Goal: Task Accomplishment & Management: Complete application form

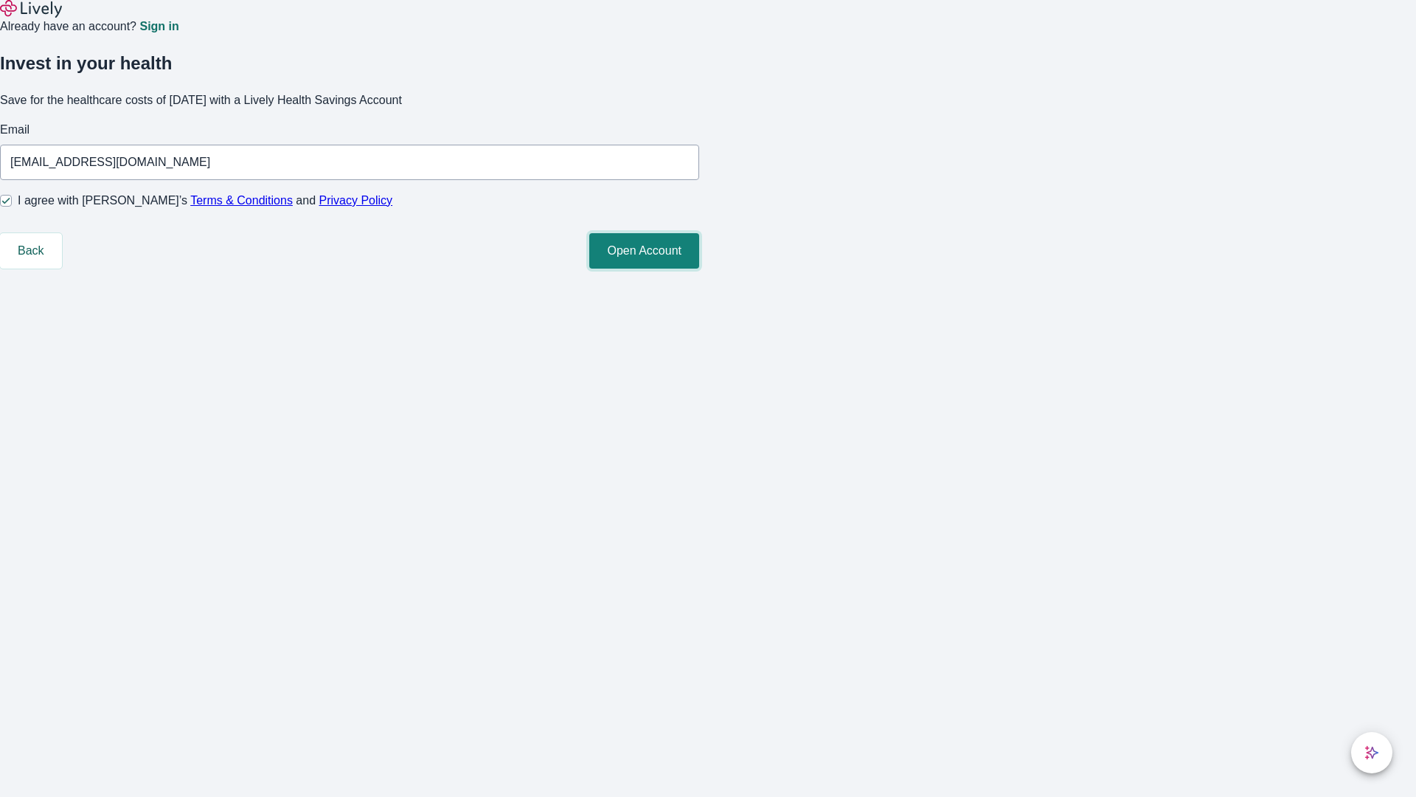
click at [699, 269] on button "Open Account" at bounding box center [644, 250] width 110 height 35
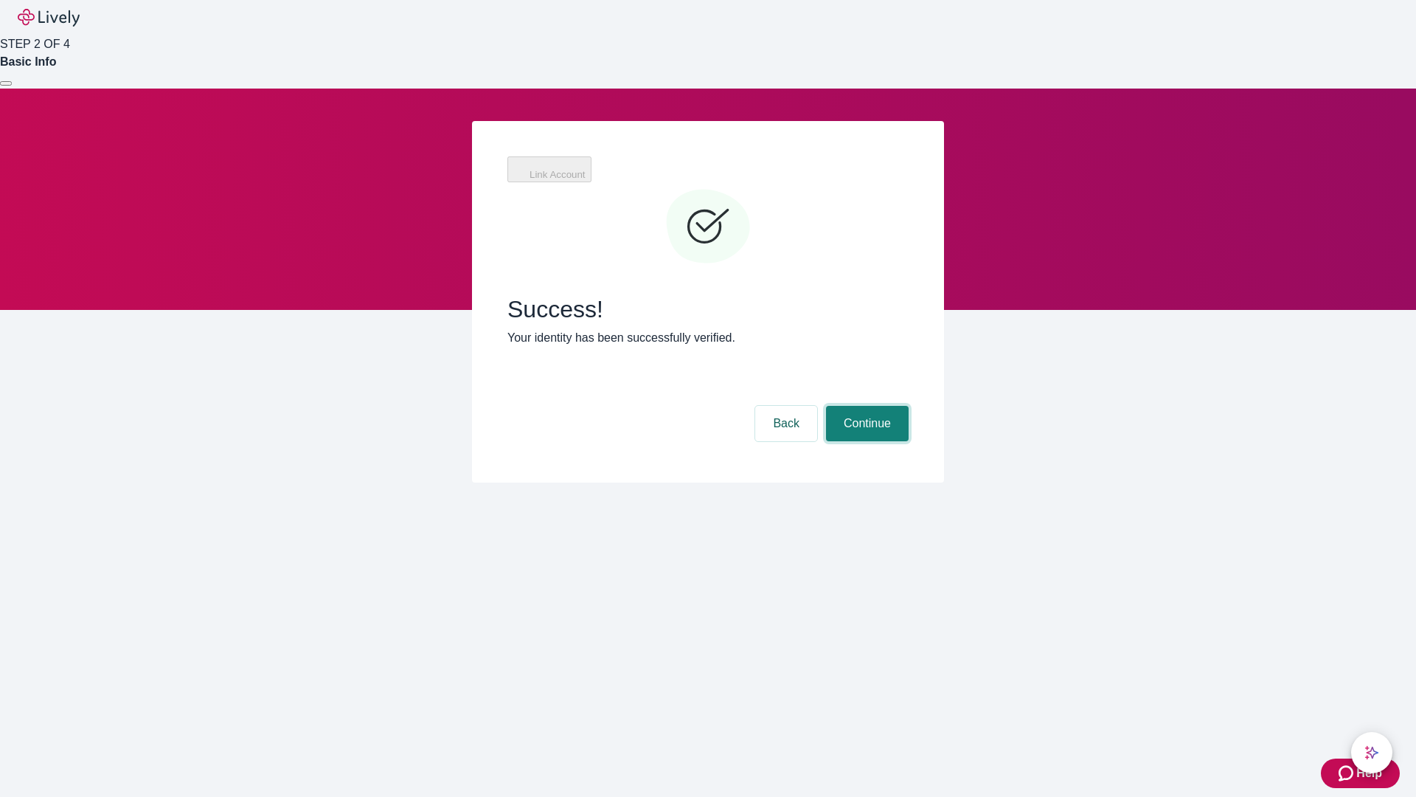
click at [909, 406] on button "Continue" at bounding box center [867, 423] width 83 height 35
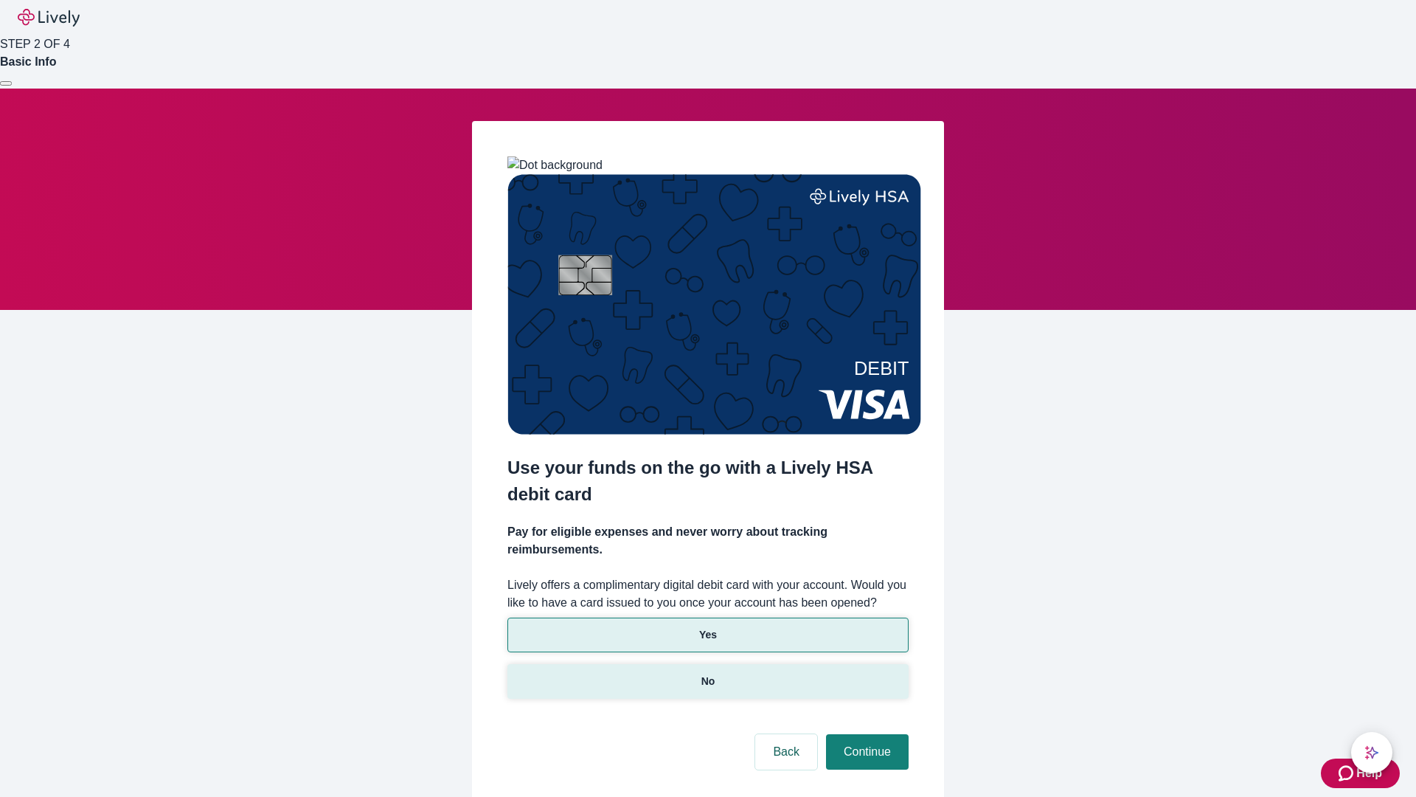
click at [707, 674] on p "No" at bounding box center [709, 681] width 14 height 15
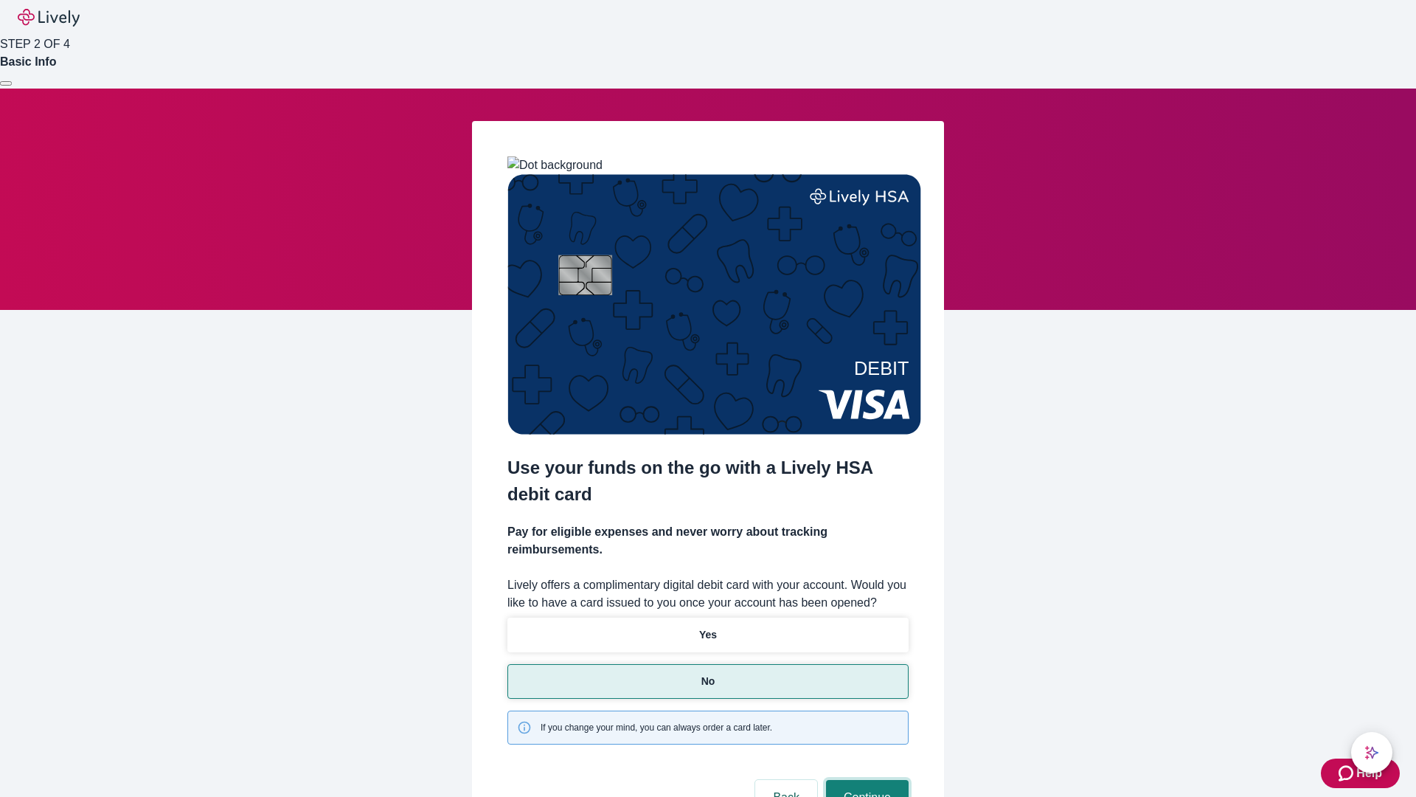
click at [865, 780] on button "Continue" at bounding box center [867, 797] width 83 height 35
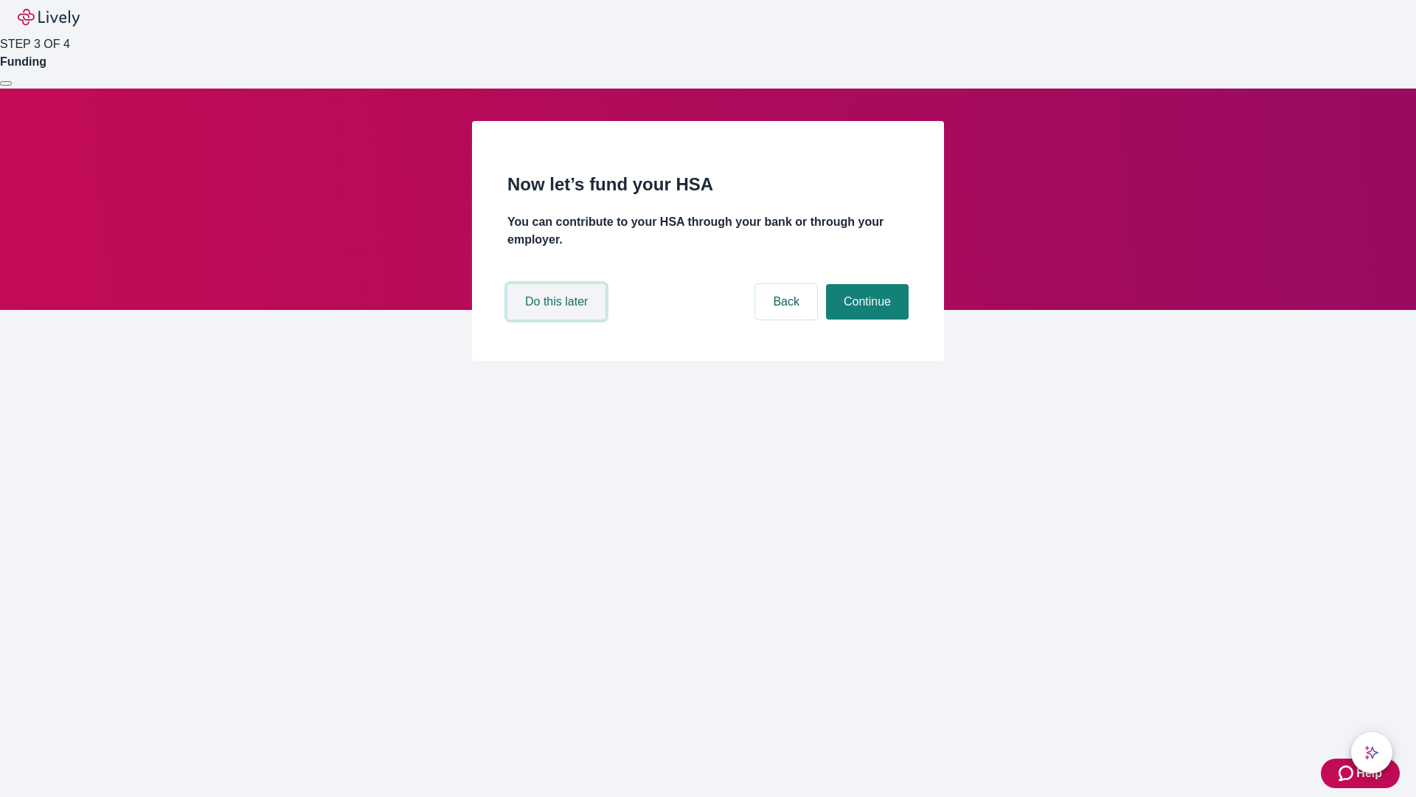
click at [558, 319] on button "Do this later" at bounding box center [557, 301] width 98 height 35
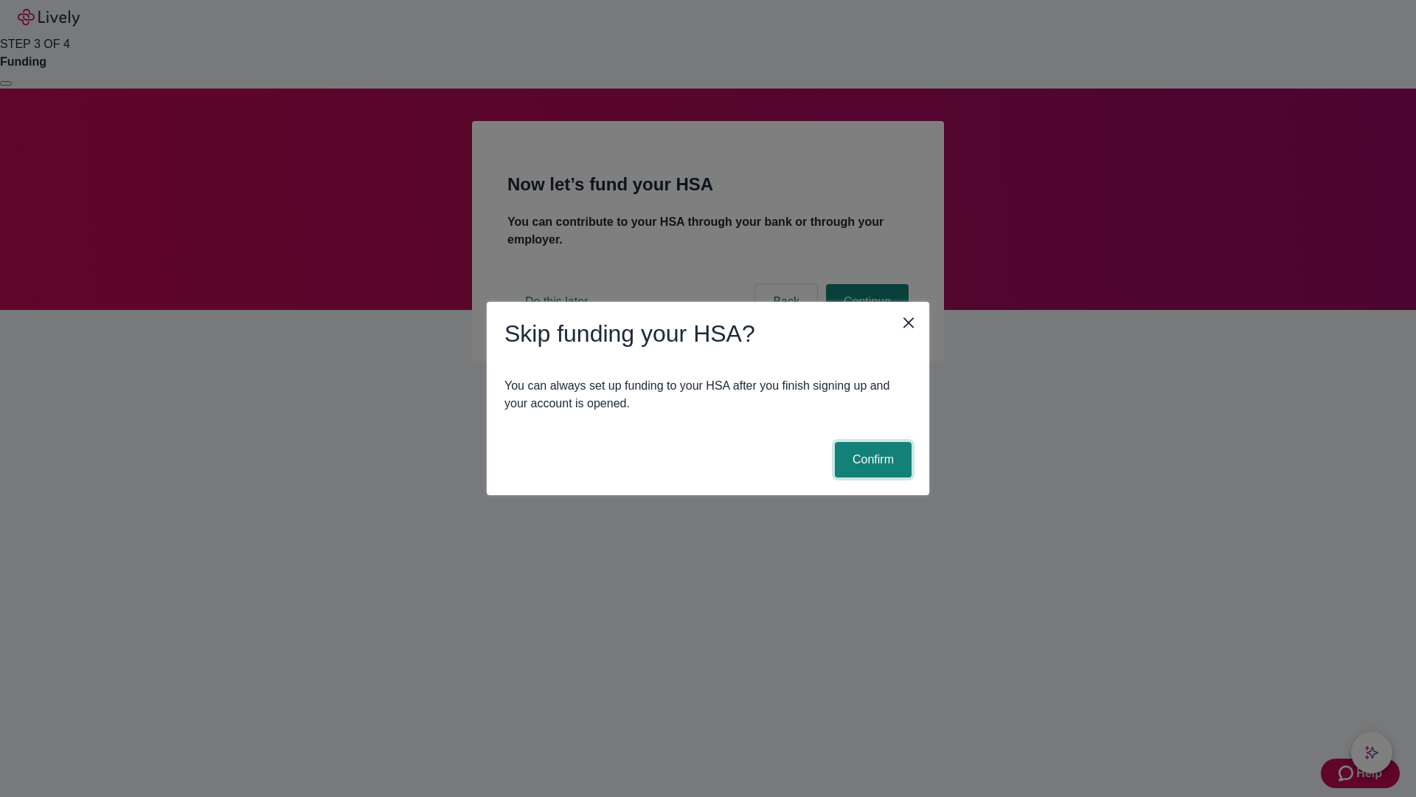
click at [871, 460] on button "Confirm" at bounding box center [873, 459] width 77 height 35
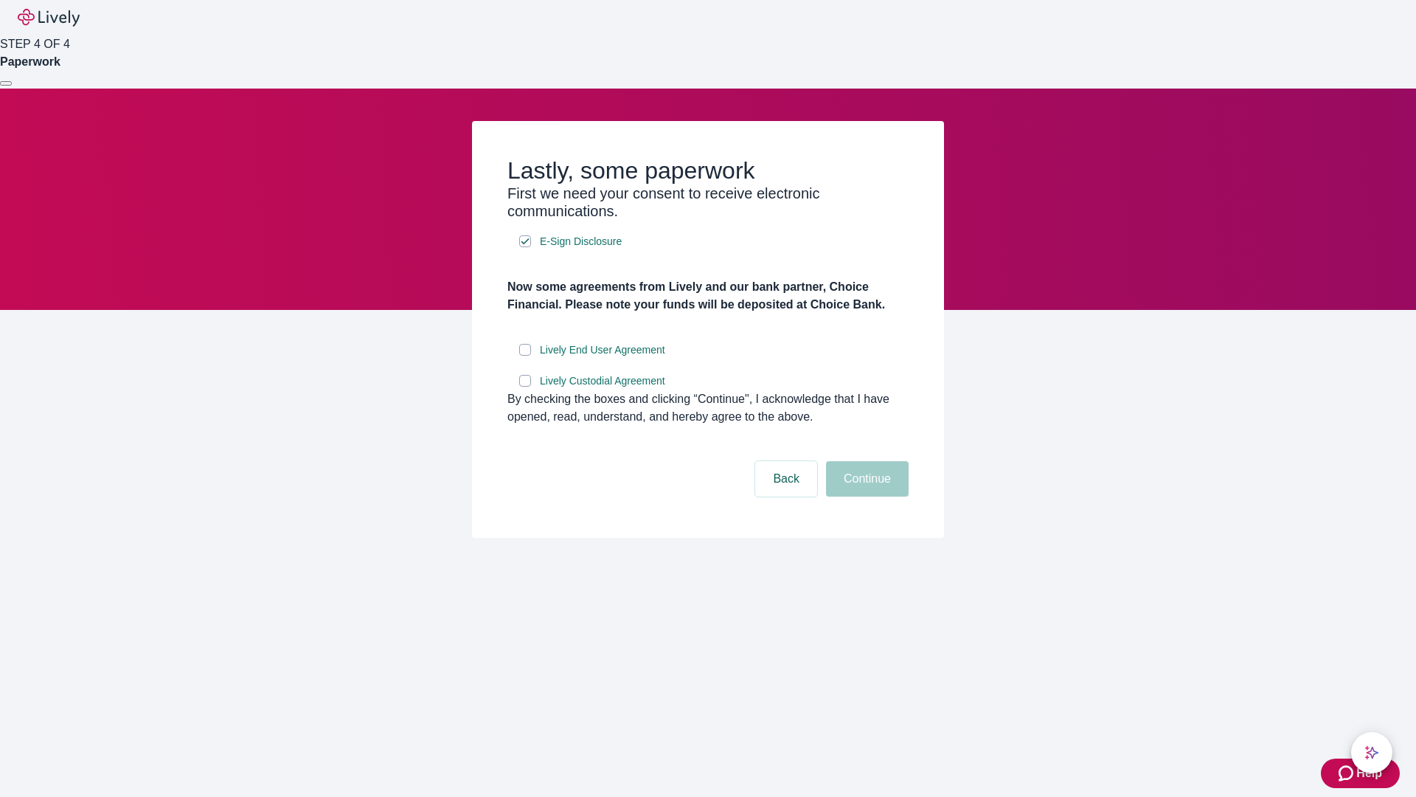
click at [525, 356] on input "Lively End User Agreement" at bounding box center [525, 350] width 12 height 12
checkbox input "true"
click at [525, 387] on input "Lively Custodial Agreement" at bounding box center [525, 381] width 12 height 12
checkbox input "true"
click at [865, 496] on button "Continue" at bounding box center [867, 478] width 83 height 35
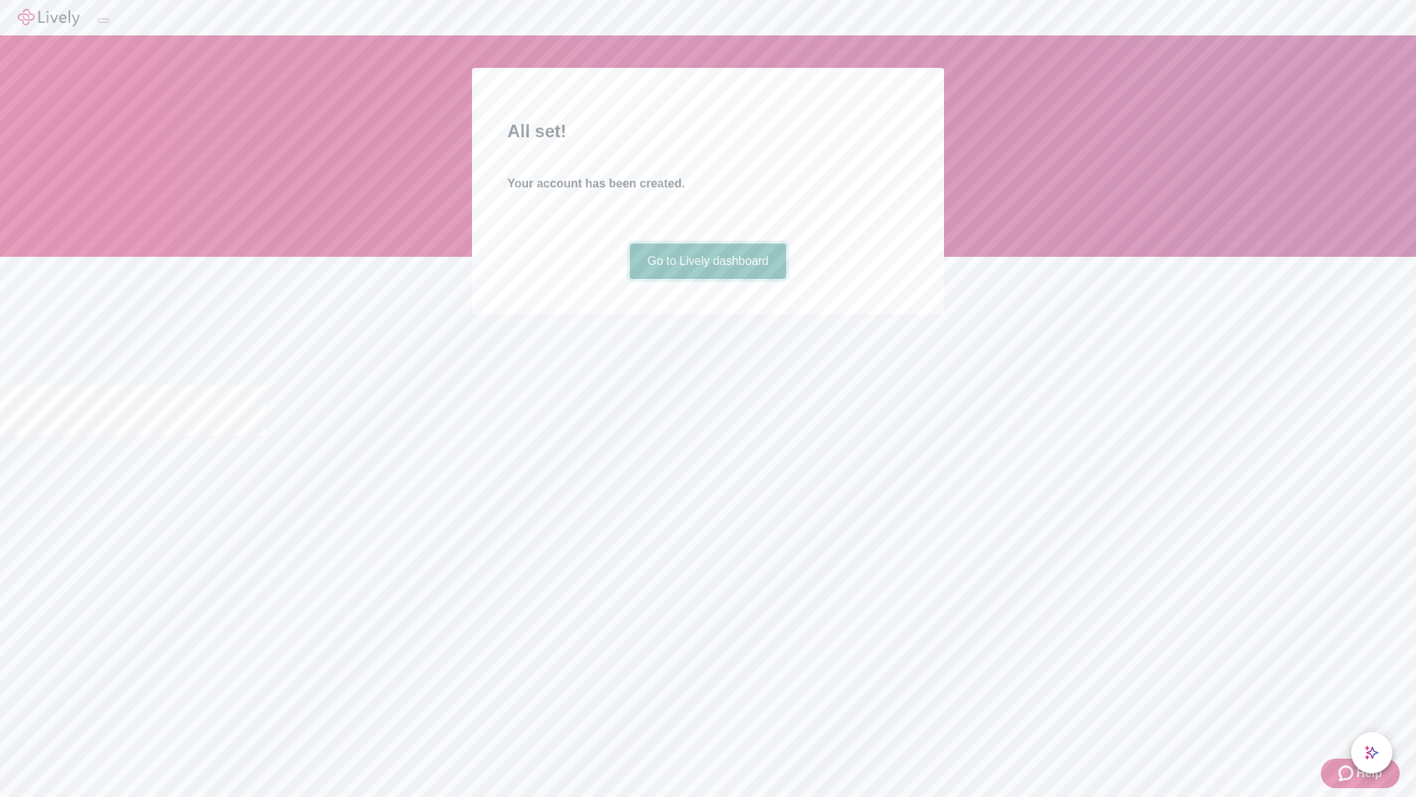
click at [707, 279] on link "Go to Lively dashboard" at bounding box center [708, 260] width 157 height 35
